Goal: Find specific page/section: Find specific page/section

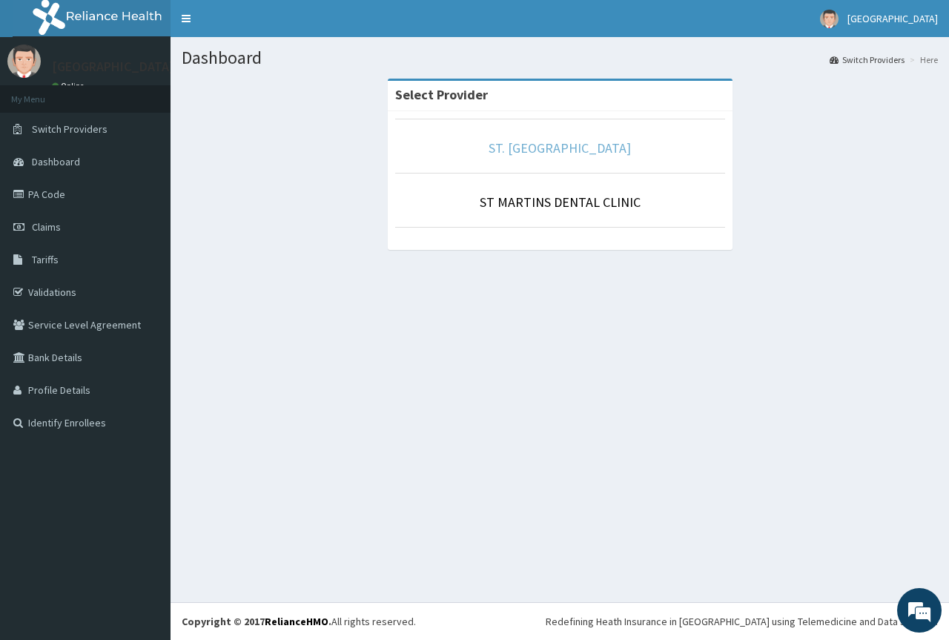
click at [560, 148] on link "ST. [GEOGRAPHIC_DATA]" at bounding box center [560, 147] width 142 height 17
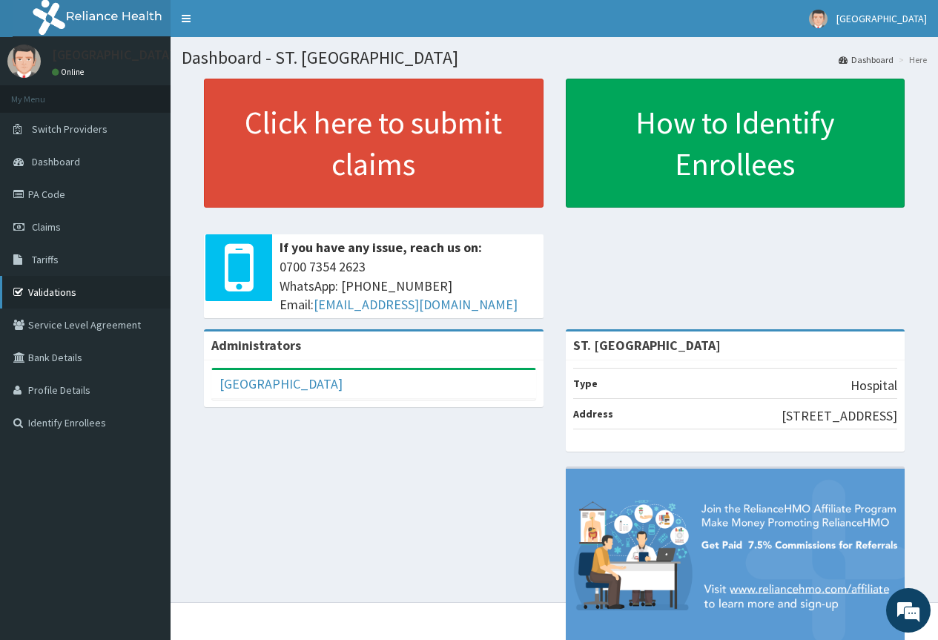
click at [55, 292] on link "Validations" at bounding box center [85, 292] width 171 height 33
